Goal: Information Seeking & Learning: Learn about a topic

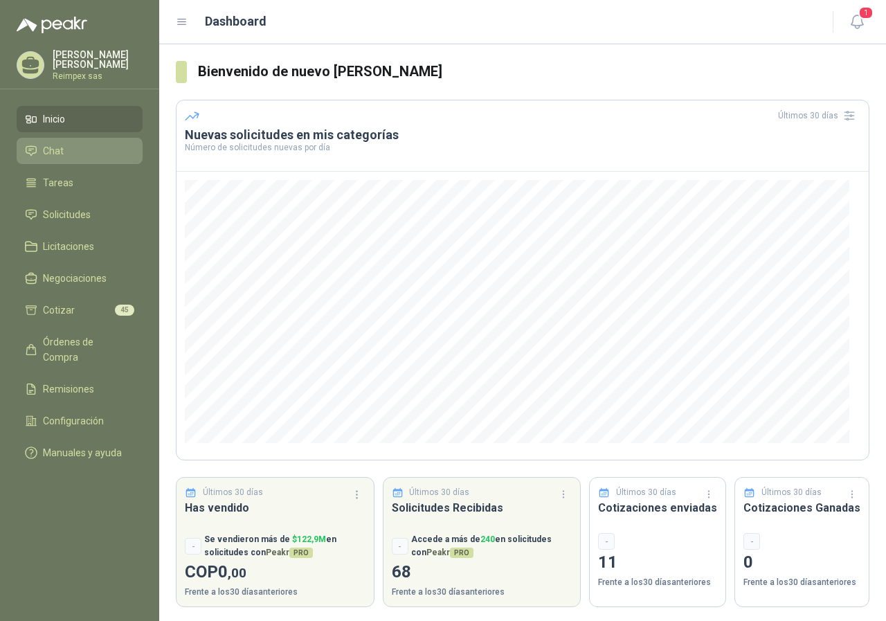
click at [55, 146] on span "Chat" at bounding box center [53, 150] width 21 height 15
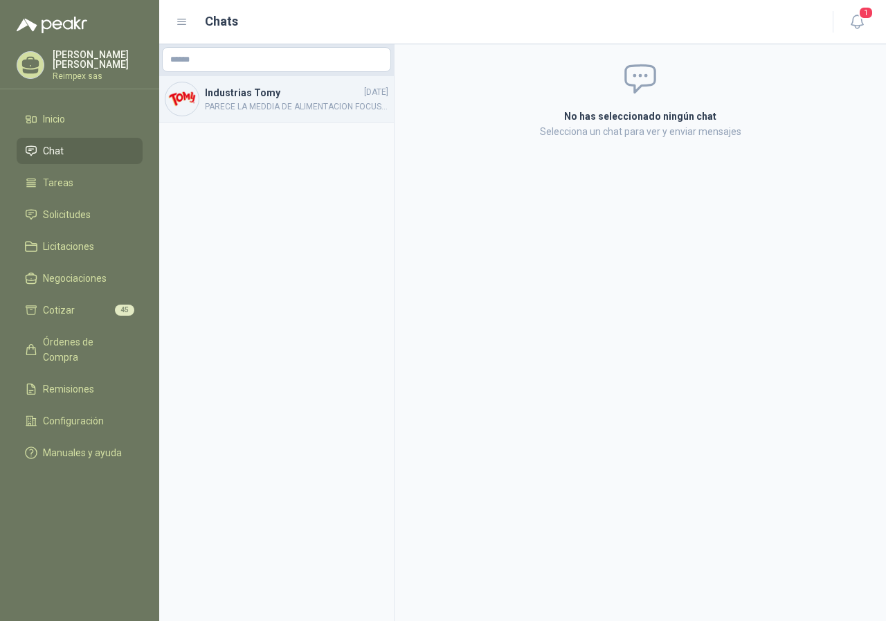
click at [249, 109] on span "PARECE LA MEDDIA DE ALIMENTACION FOCUS... CONFIRMAR SI ES BANDA SINTETICA POLIU…" at bounding box center [296, 106] width 183 height 13
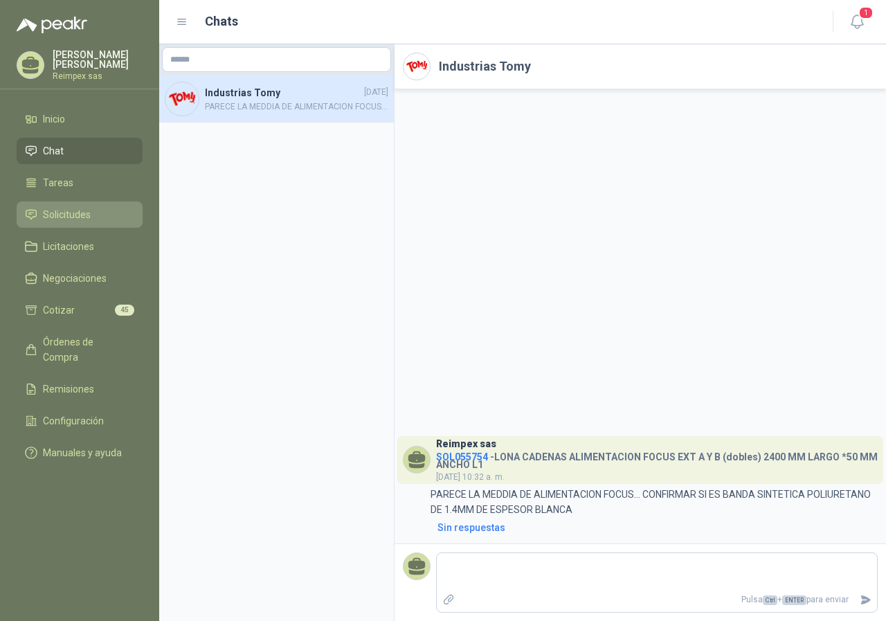
click at [85, 201] on link "Solicitudes" at bounding box center [80, 214] width 126 height 26
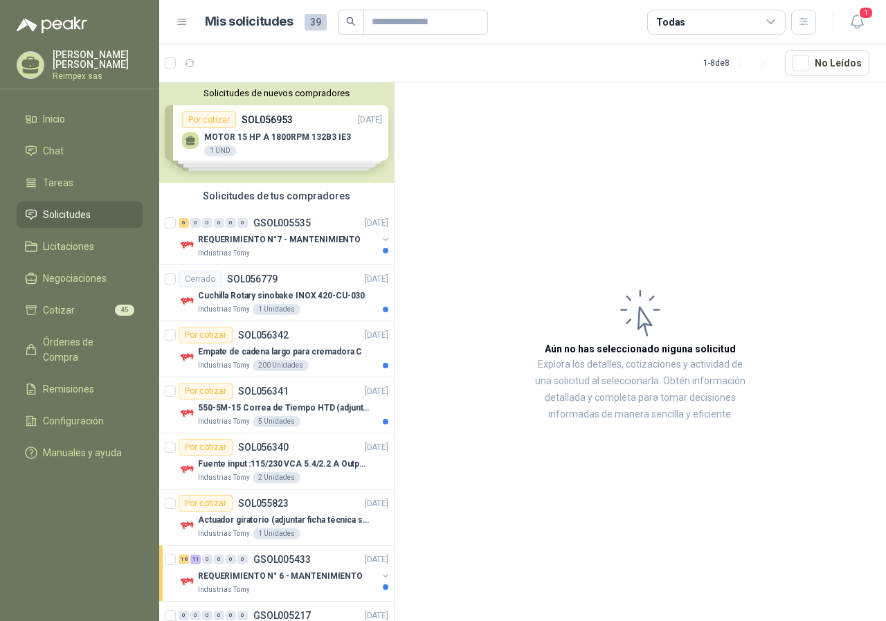
click at [278, 152] on div "Solicitudes de nuevos compradores Por cotizar SOL056953 [DATE] MOTOR 15 HP A 18…" at bounding box center [276, 132] width 235 height 100
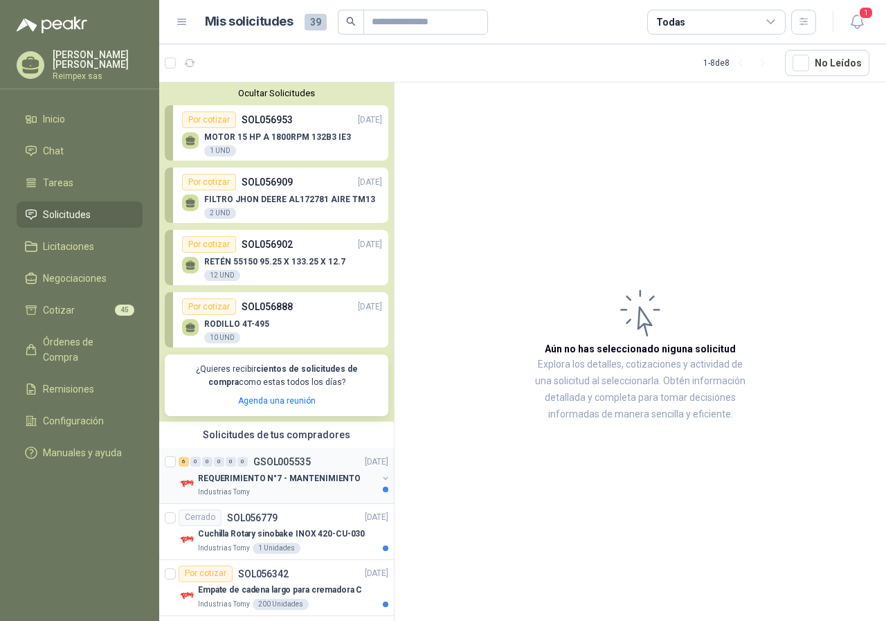
scroll to position [69, 0]
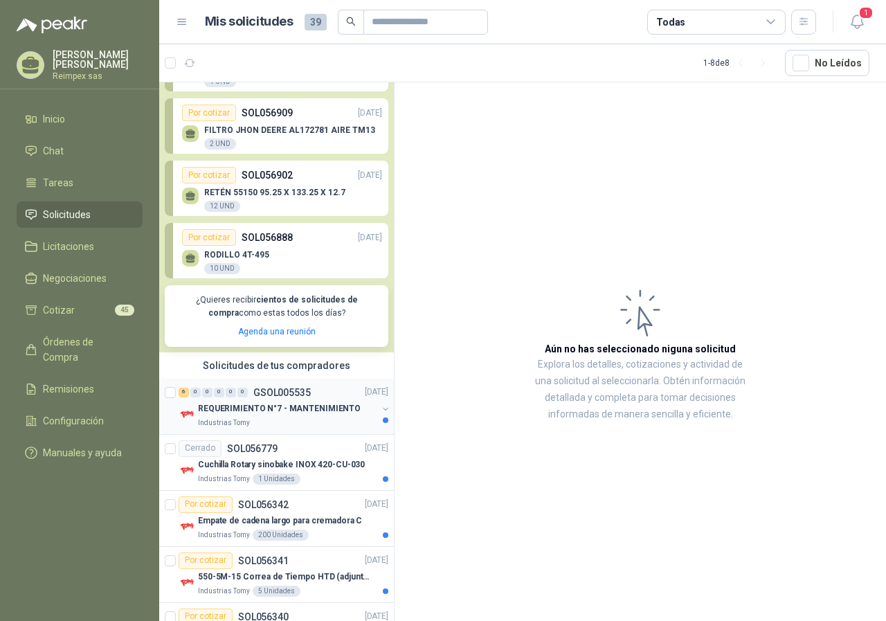
click at [296, 406] on p "REQUERIMIENTO N°7 - MANTENIMIENTO" at bounding box center [279, 408] width 163 height 13
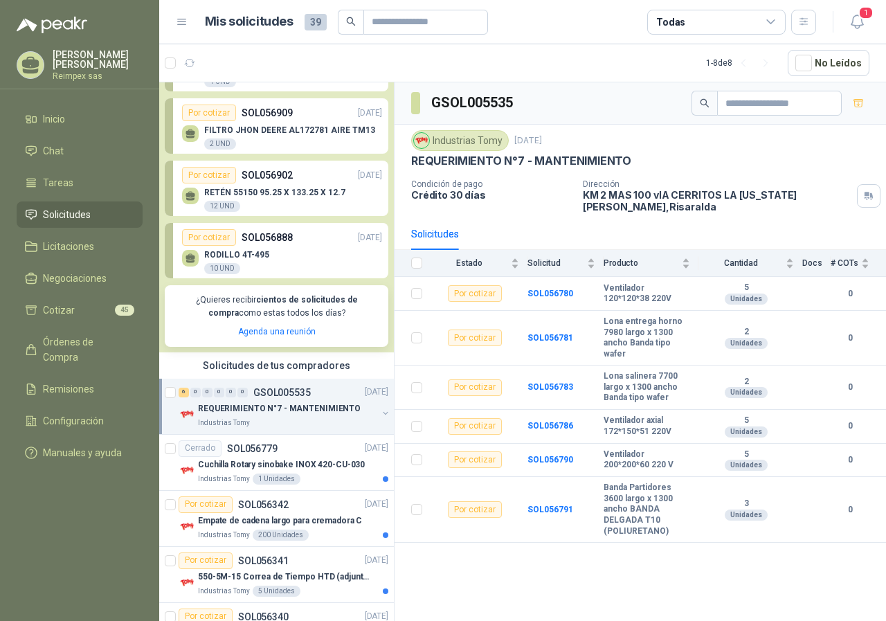
click at [277, 235] on p "SOL056888" at bounding box center [267, 237] width 51 height 15
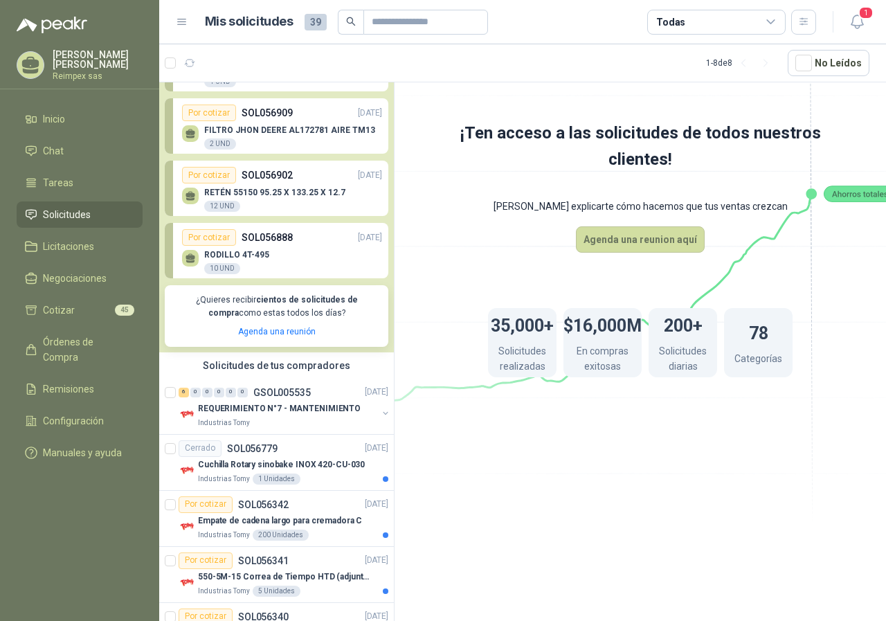
click at [283, 189] on p "RETÉN 55150 95.25 X 133.25 X 12.7" at bounding box center [274, 193] width 141 height 10
click at [253, 131] on p "FILTRO JHON DEERE AL172781 AIRE TM13" at bounding box center [289, 130] width 171 height 10
click at [282, 413] on p "REQUERIMIENTO N°7 - MANTENIMIENTO" at bounding box center [279, 408] width 163 height 13
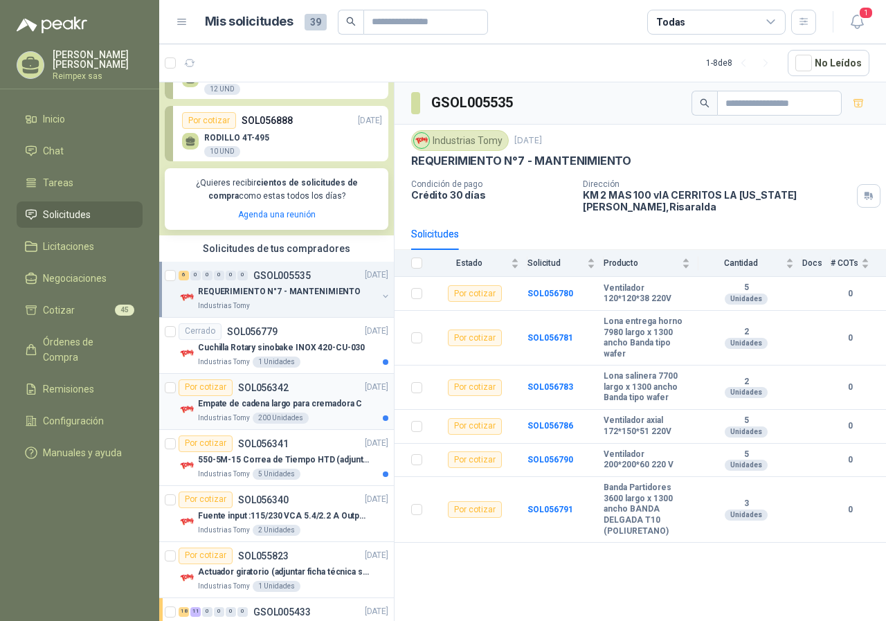
scroll to position [208, 0]
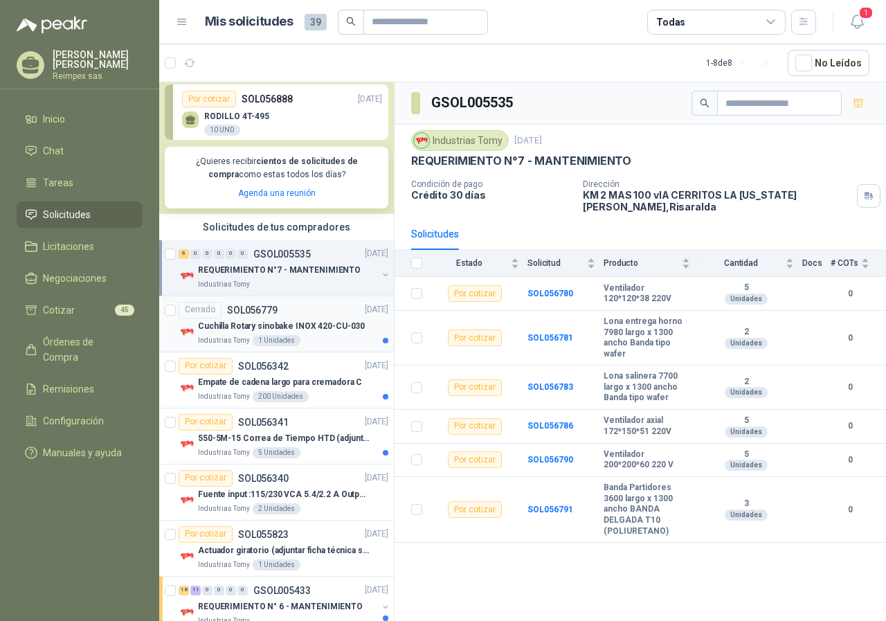
click at [300, 325] on p "Cuchilla Rotary sinobake INOX 420-CU-030" at bounding box center [281, 326] width 167 height 13
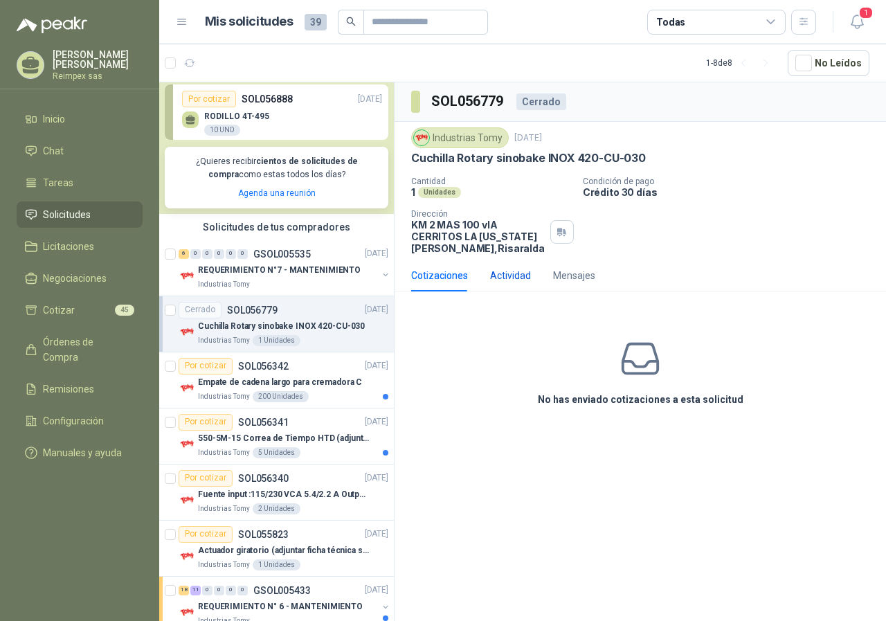
click at [501, 281] on div "Actividad" at bounding box center [510, 275] width 41 height 15
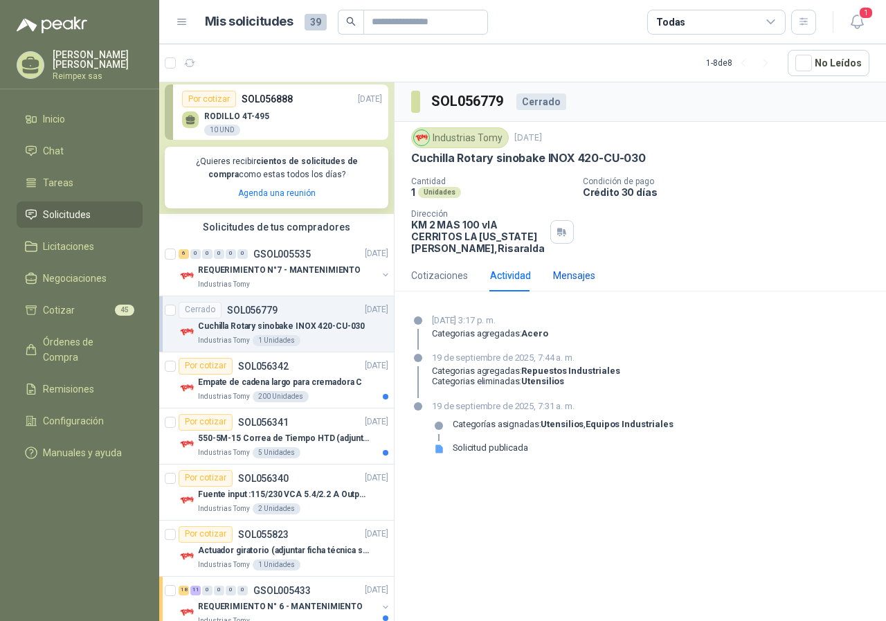
click at [574, 280] on div "Mensajes" at bounding box center [574, 275] width 42 height 15
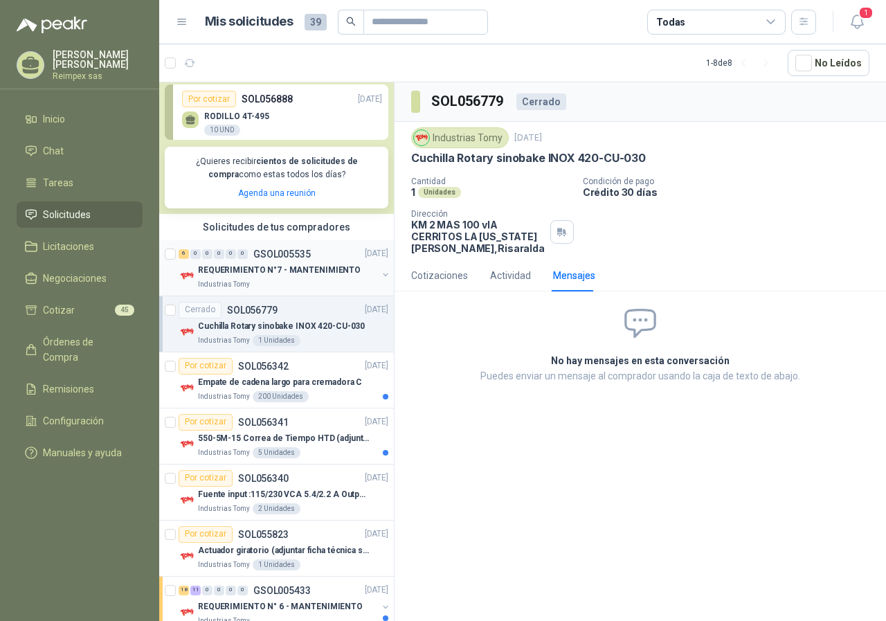
click at [325, 275] on p "REQUERIMIENTO N°7 - MANTENIMIENTO" at bounding box center [279, 270] width 163 height 13
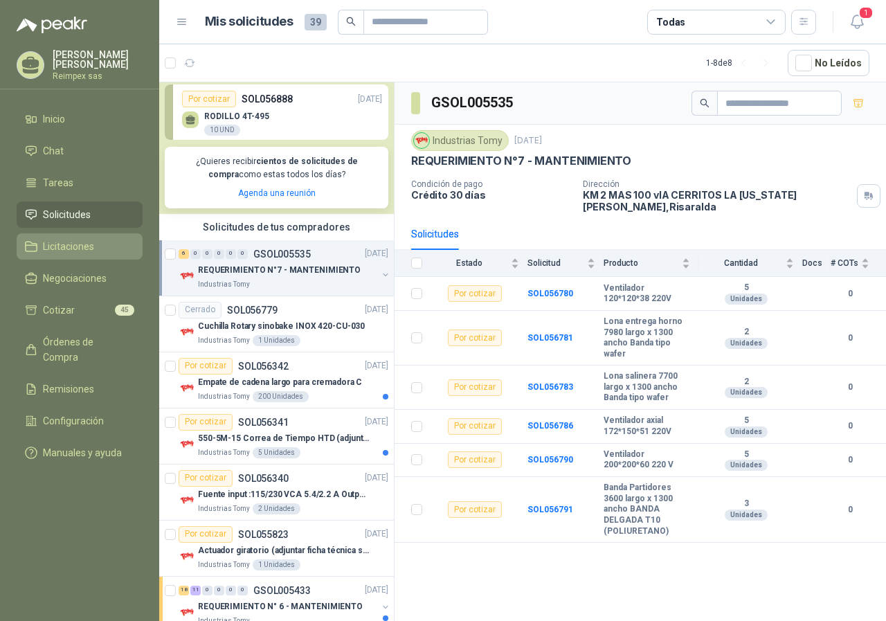
click at [59, 239] on span "Licitaciones" at bounding box center [68, 246] width 51 height 15
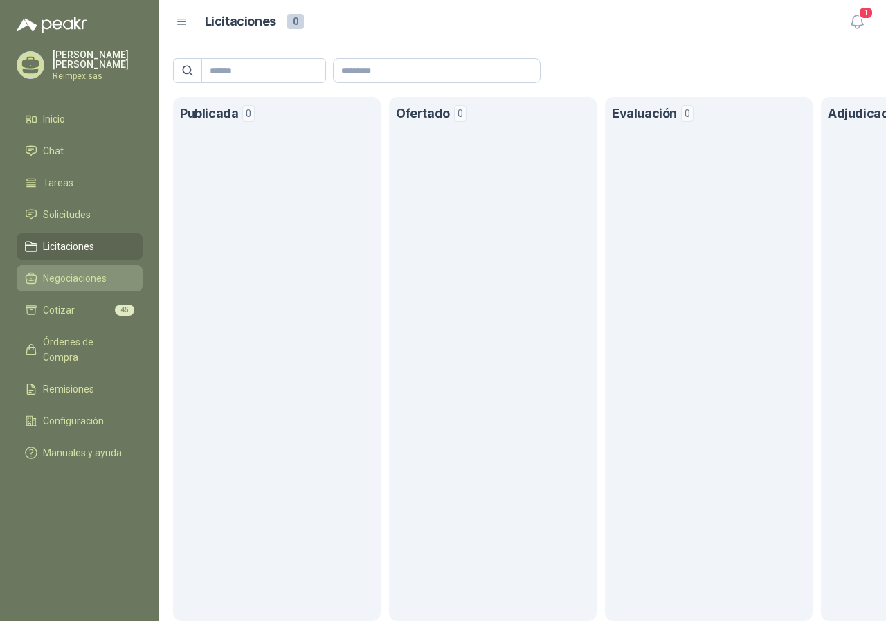
click at [80, 271] on span "Negociaciones" at bounding box center [75, 278] width 64 height 15
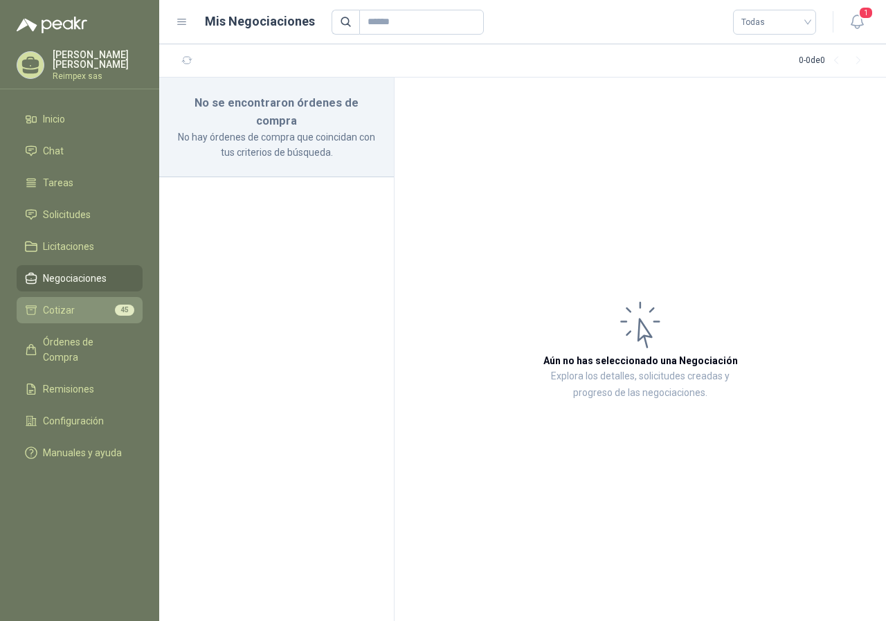
click at [72, 310] on span "Cotizar" at bounding box center [59, 310] width 32 height 15
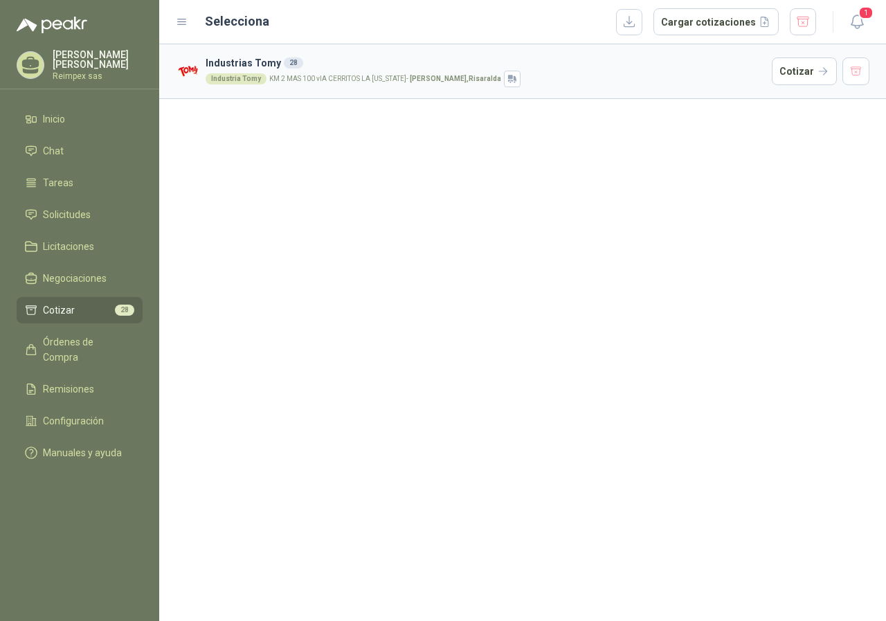
click at [90, 303] on li "Cotizar 28" at bounding box center [79, 310] width 109 height 15
click at [100, 344] on span "Órdenes de Compra" at bounding box center [86, 349] width 87 height 30
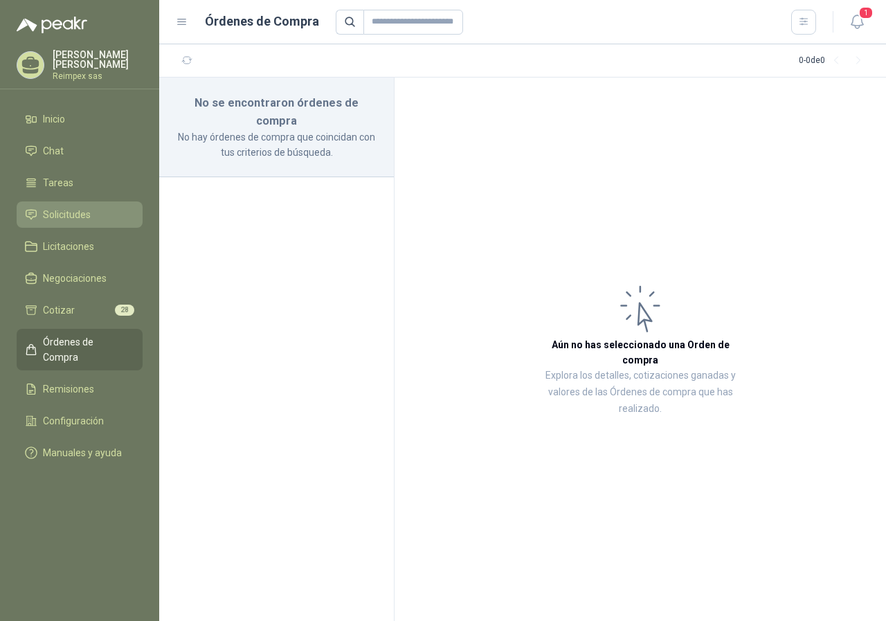
click at [90, 215] on span "Solicitudes" at bounding box center [67, 214] width 48 height 15
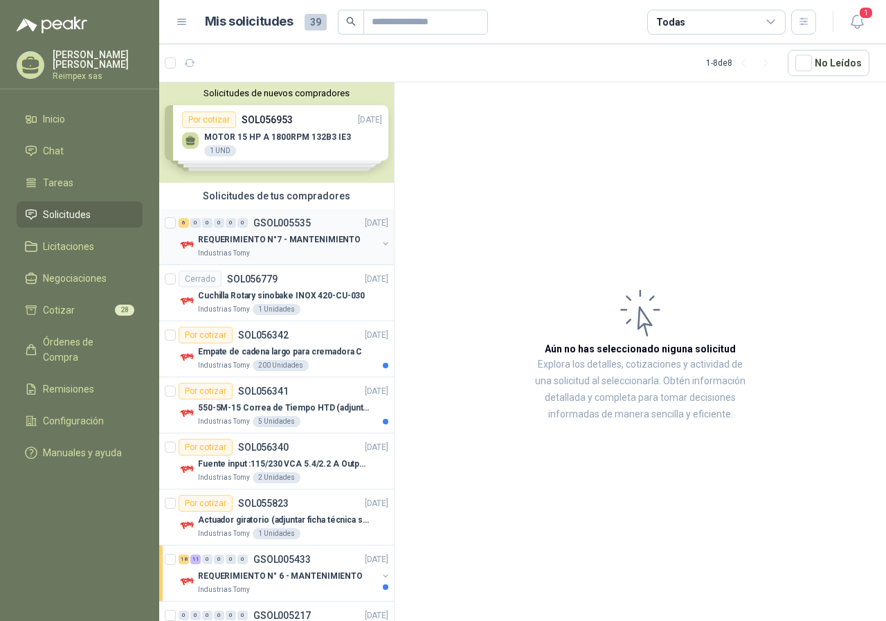
click at [380, 242] on button "button" at bounding box center [385, 243] width 11 height 11
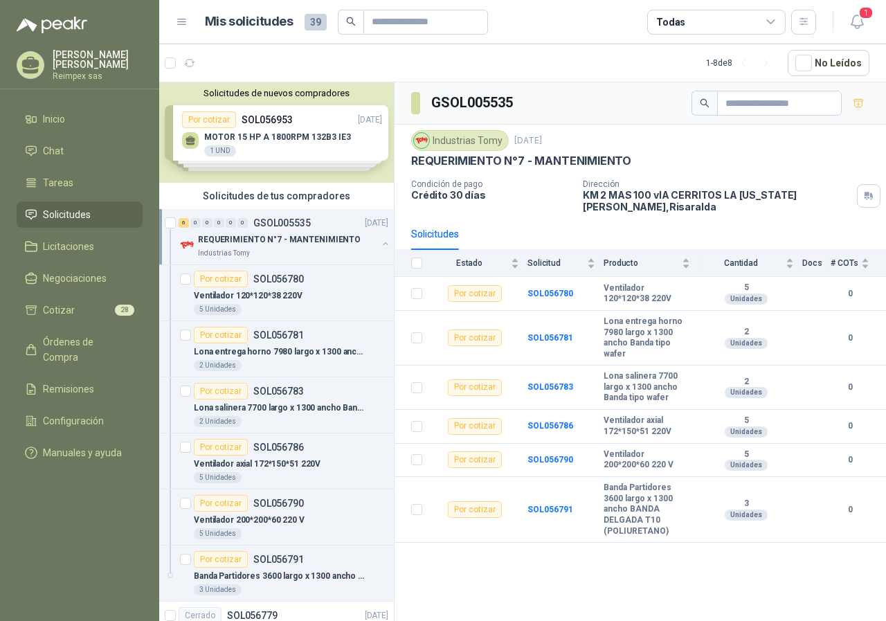
click at [380, 242] on button "button" at bounding box center [385, 243] width 11 height 11
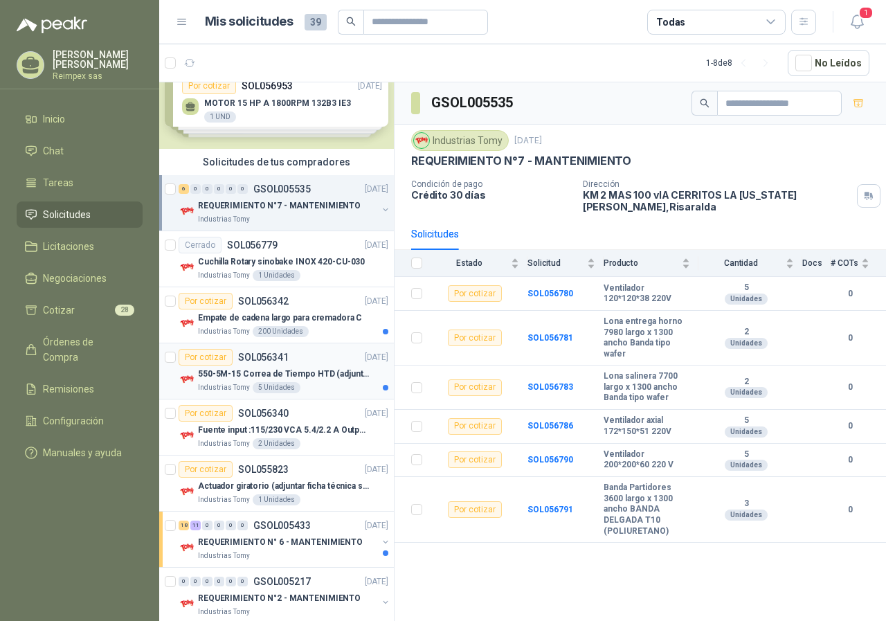
scroll to position [51, 0]
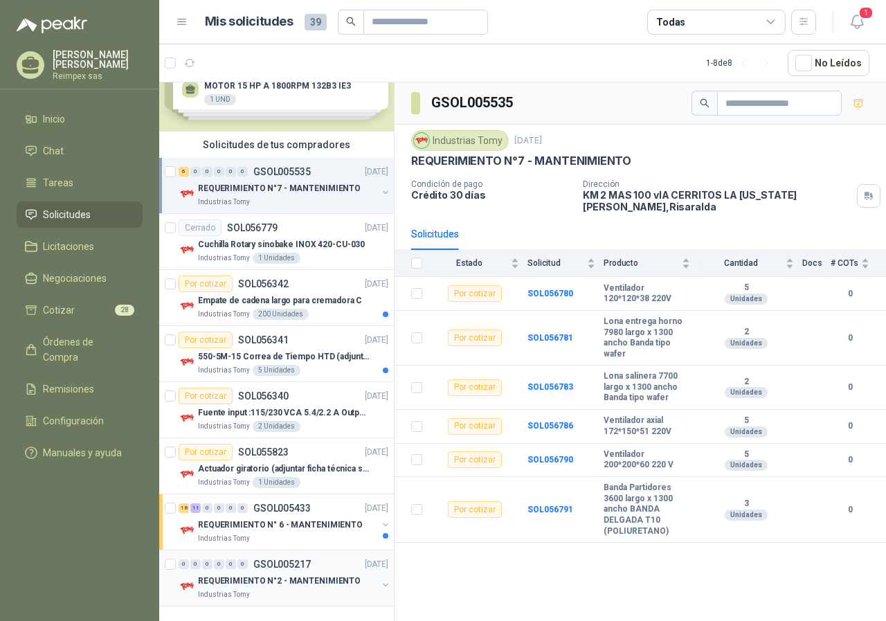
click at [310, 580] on p "REQUERIMIENTO N°2 - MANTENIMIENTO" at bounding box center [279, 581] width 163 height 13
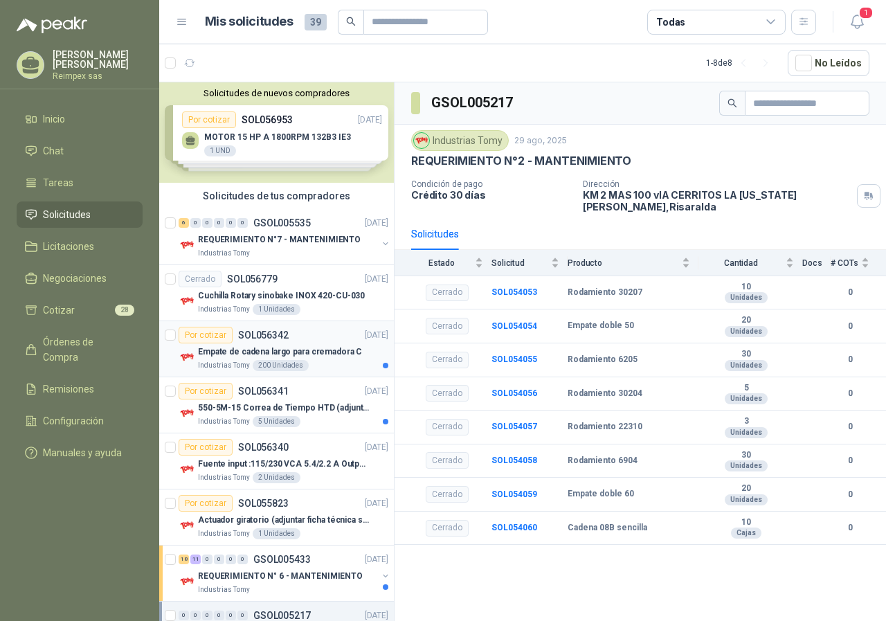
click at [298, 361] on div "200 Unidades" at bounding box center [281, 365] width 56 height 11
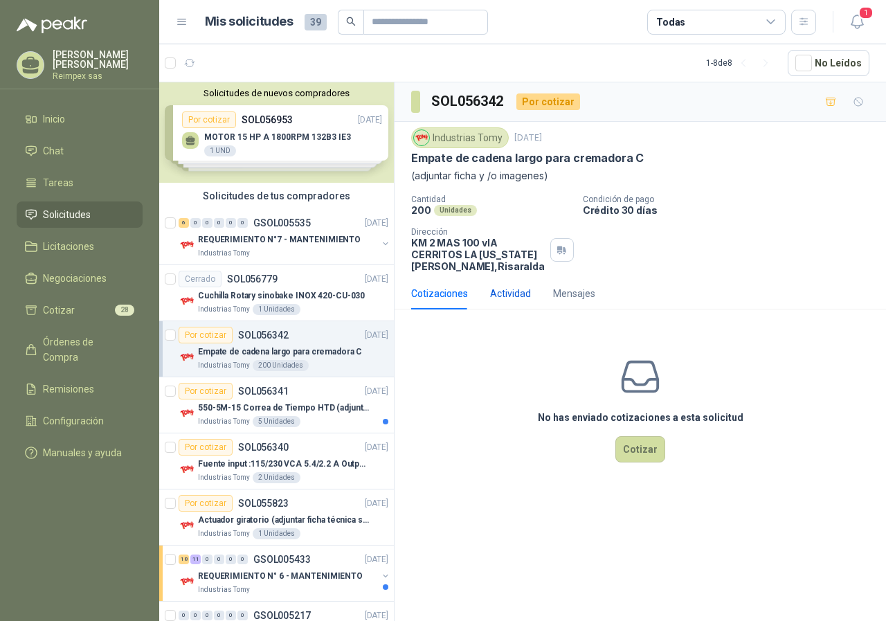
click at [523, 290] on div "Actividad" at bounding box center [510, 293] width 41 height 15
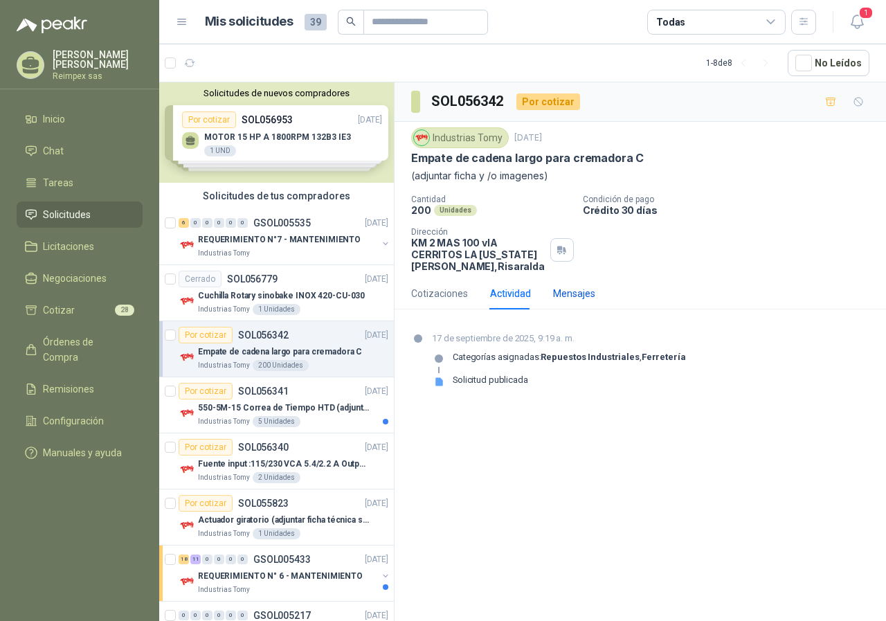
click at [558, 289] on div "Mensajes" at bounding box center [574, 293] width 42 height 15
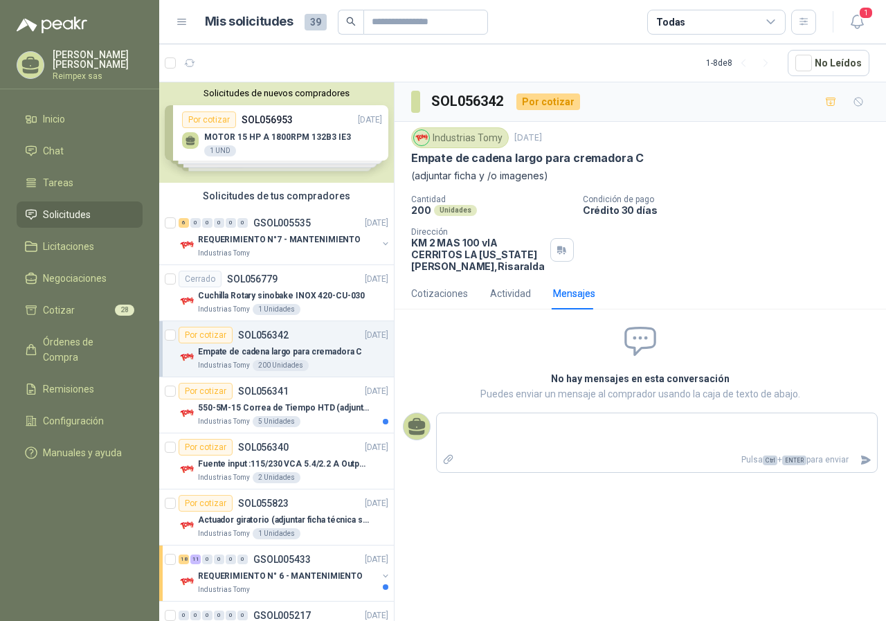
click at [232, 141] on div "Solicitudes de nuevos compradores Por cotizar SOL056953 [DATE] MOTOR 15 HP A 18…" at bounding box center [276, 132] width 235 height 100
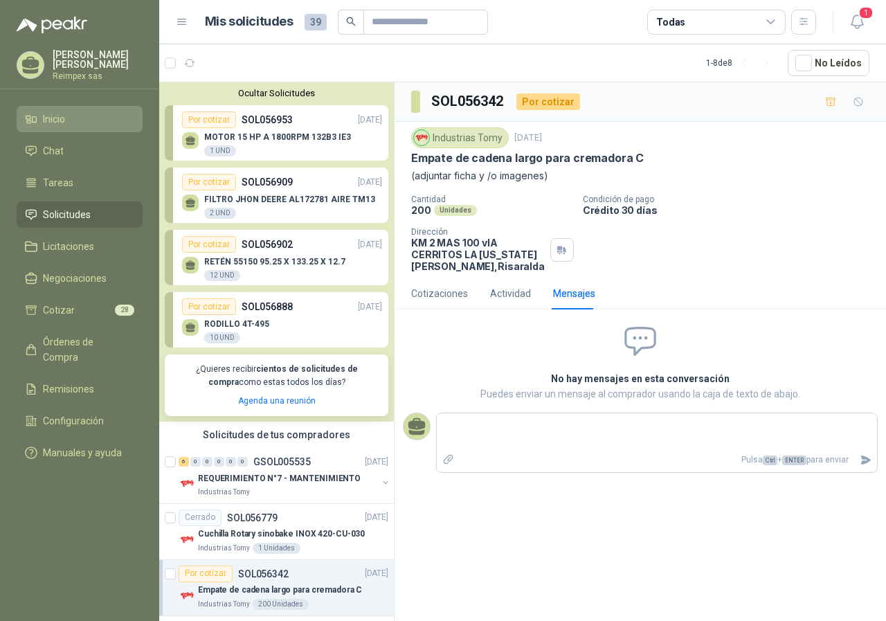
click at [62, 115] on span "Inicio" at bounding box center [54, 118] width 22 height 15
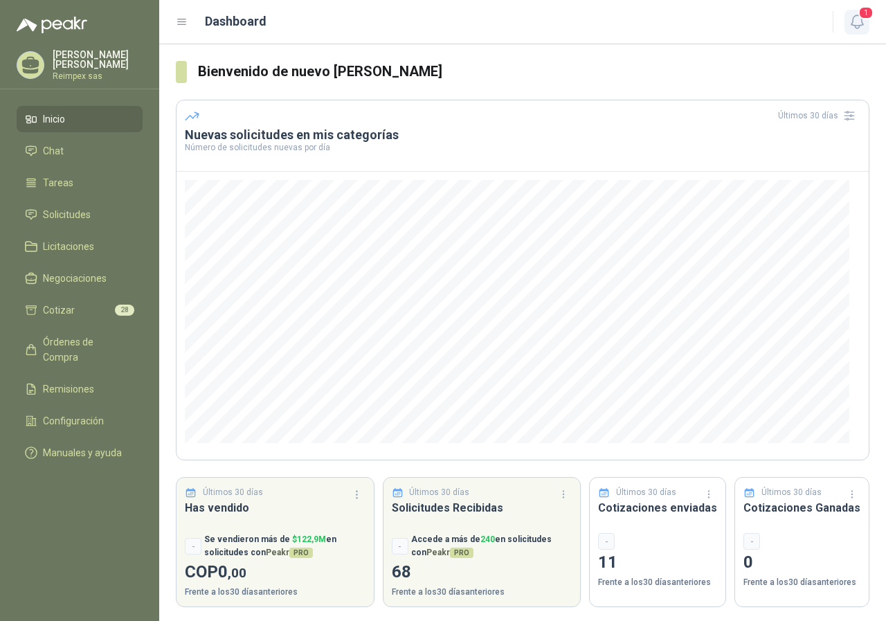
click at [860, 17] on span "1" at bounding box center [866, 12] width 15 height 13
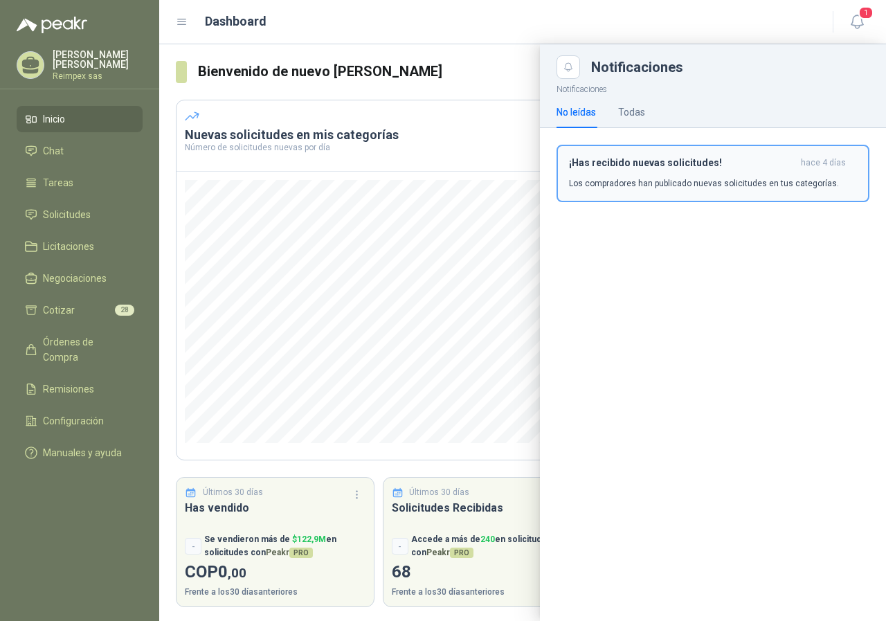
click at [678, 186] on p "Los compradores han publicado nuevas solicitudes en tus categorías." at bounding box center [704, 183] width 270 height 12
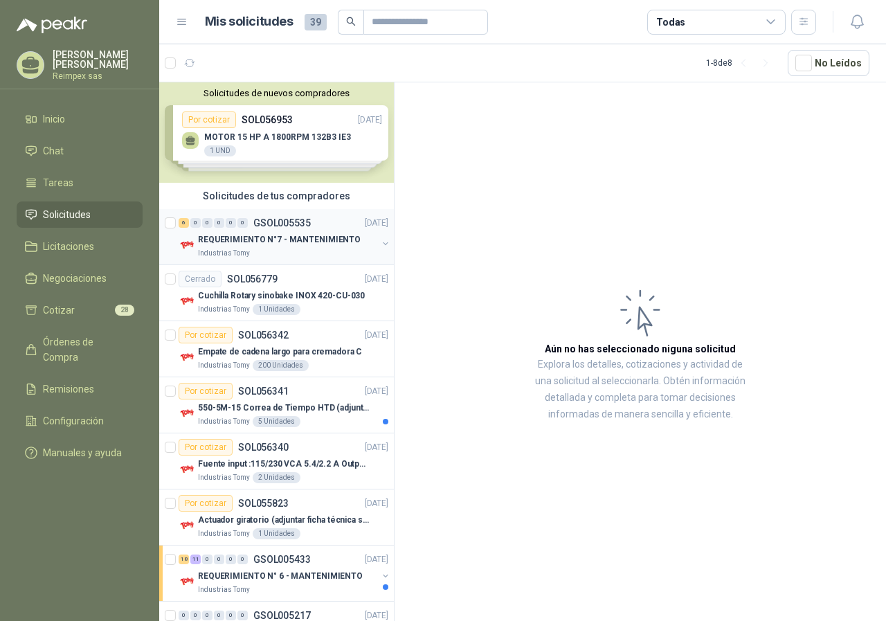
click at [342, 243] on p "REQUERIMIENTO N°7 - MANTENIMIENTO" at bounding box center [279, 239] width 163 height 13
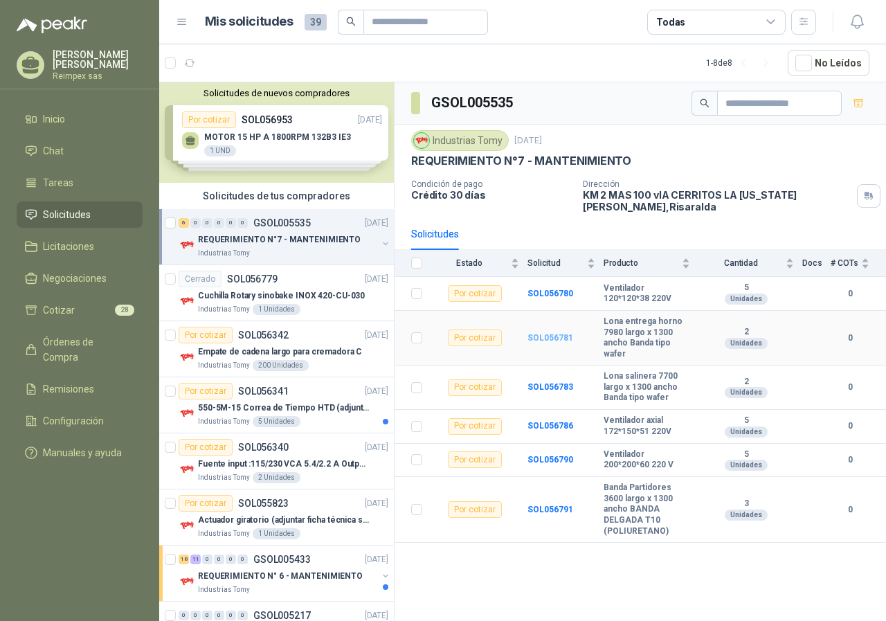
click at [553, 334] on b "SOL056781" at bounding box center [551, 338] width 46 height 10
